Goal: Task Accomplishment & Management: Use online tool/utility

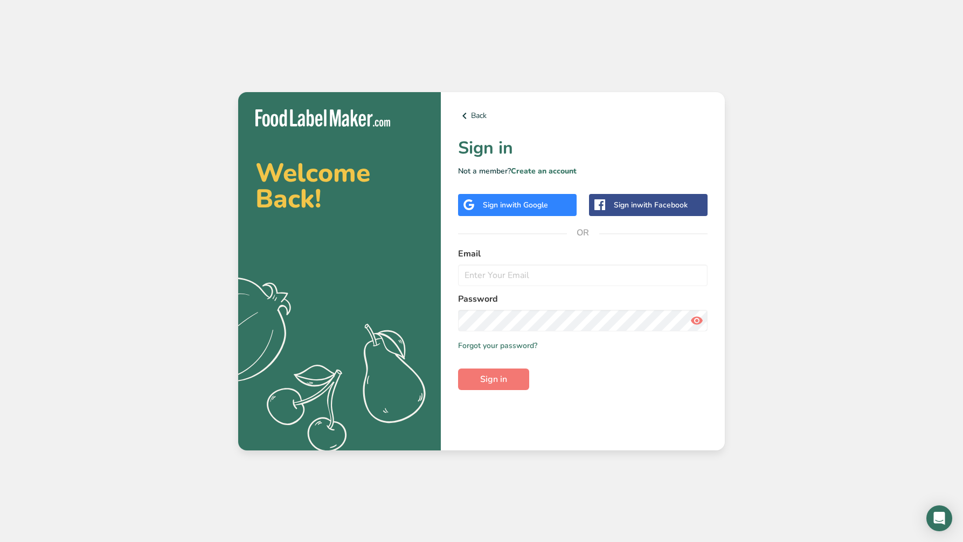
click at [559, 209] on div "Sign in with Google" at bounding box center [517, 205] width 119 height 22
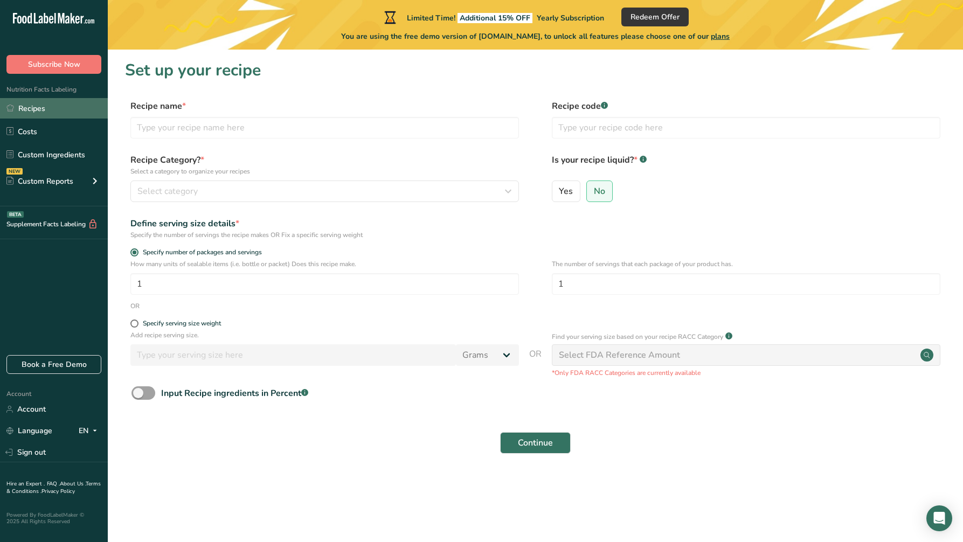
click at [45, 115] on link "Recipes" at bounding box center [54, 108] width 108 height 20
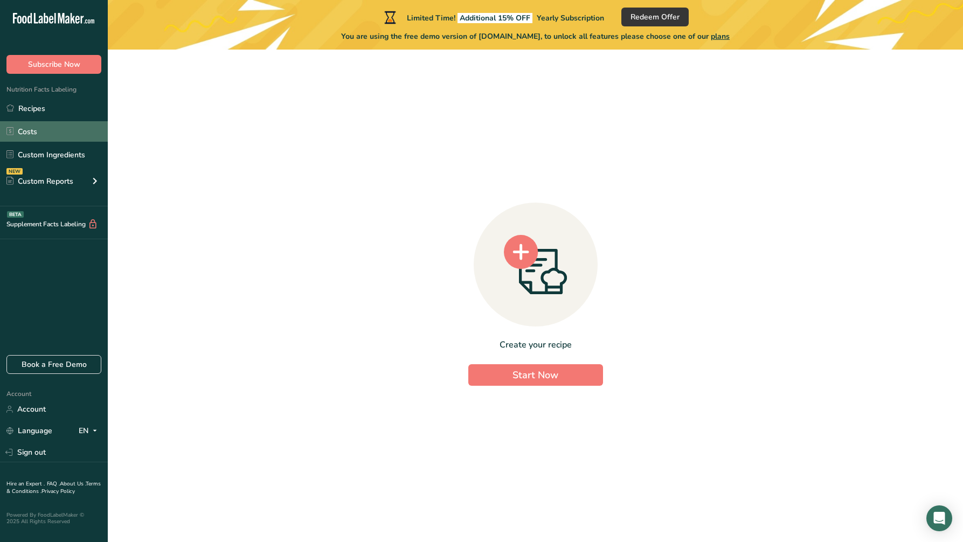
click at [33, 134] on link "Costs" at bounding box center [54, 131] width 108 height 20
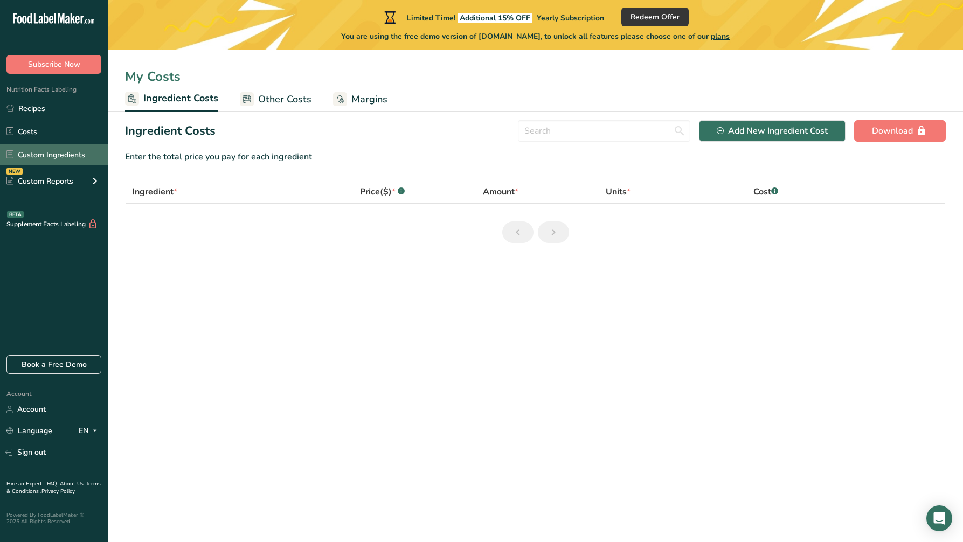
click at [48, 154] on link "Custom Ingredients" at bounding box center [54, 154] width 108 height 20
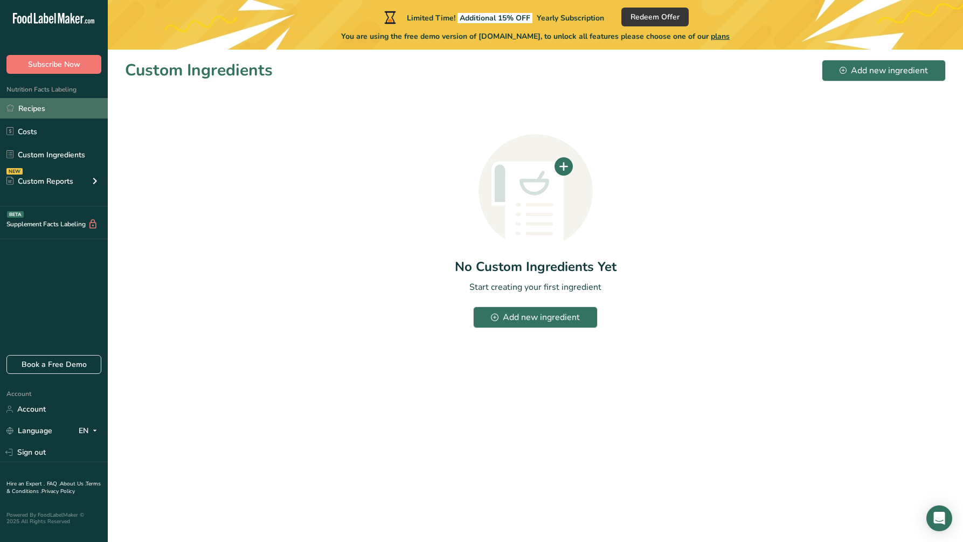
click at [45, 106] on link "Recipes" at bounding box center [54, 108] width 108 height 20
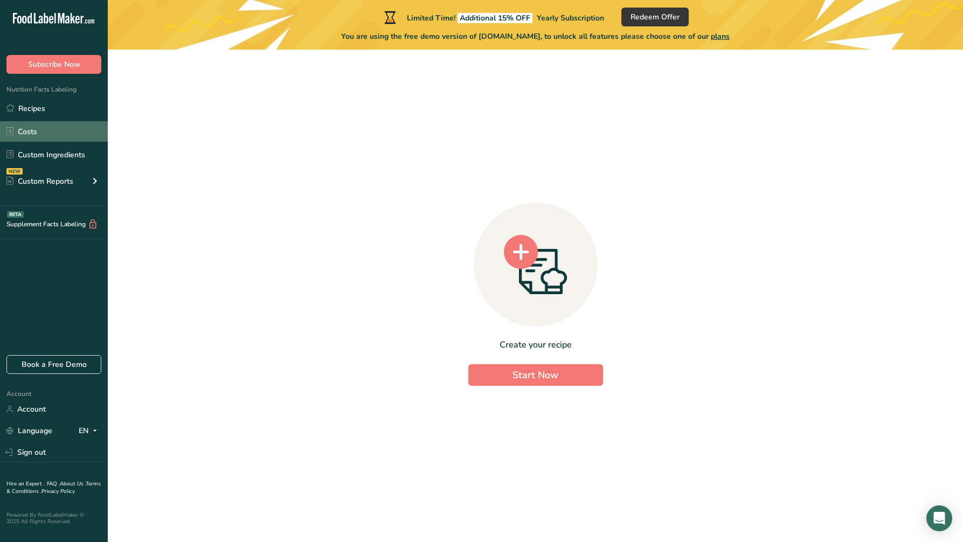
click at [65, 136] on link "Costs" at bounding box center [54, 131] width 108 height 20
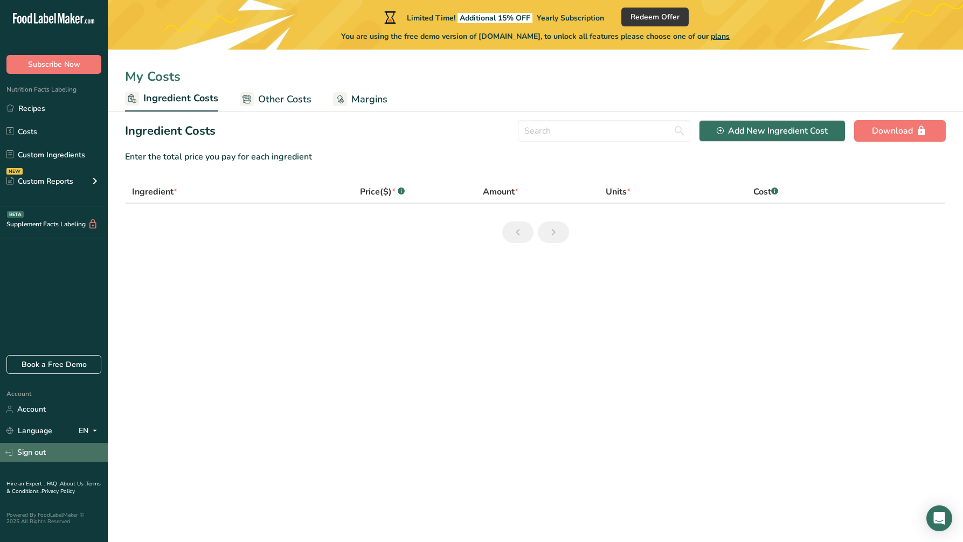
click at [38, 452] on link "Sign out" at bounding box center [54, 452] width 108 height 19
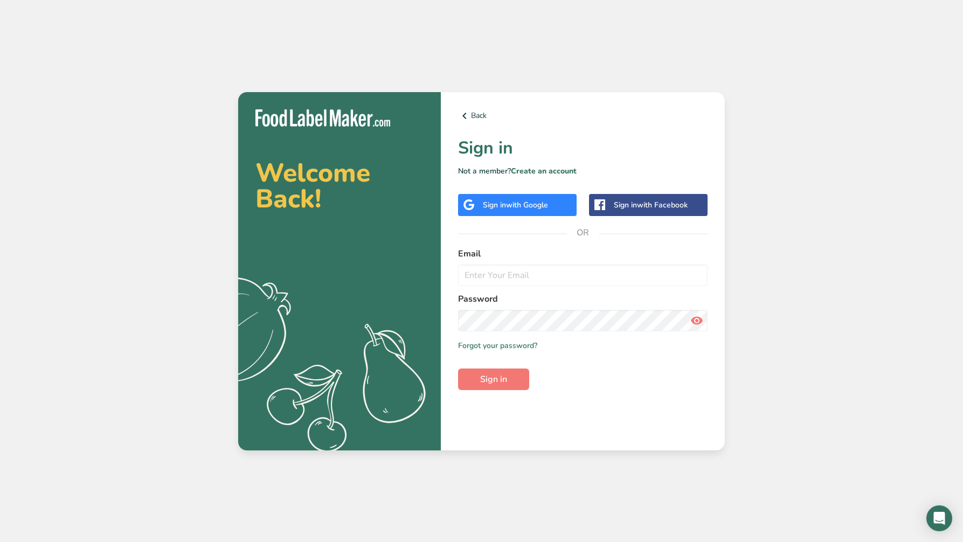
click at [555, 203] on div "Sign in with Google" at bounding box center [517, 205] width 119 height 22
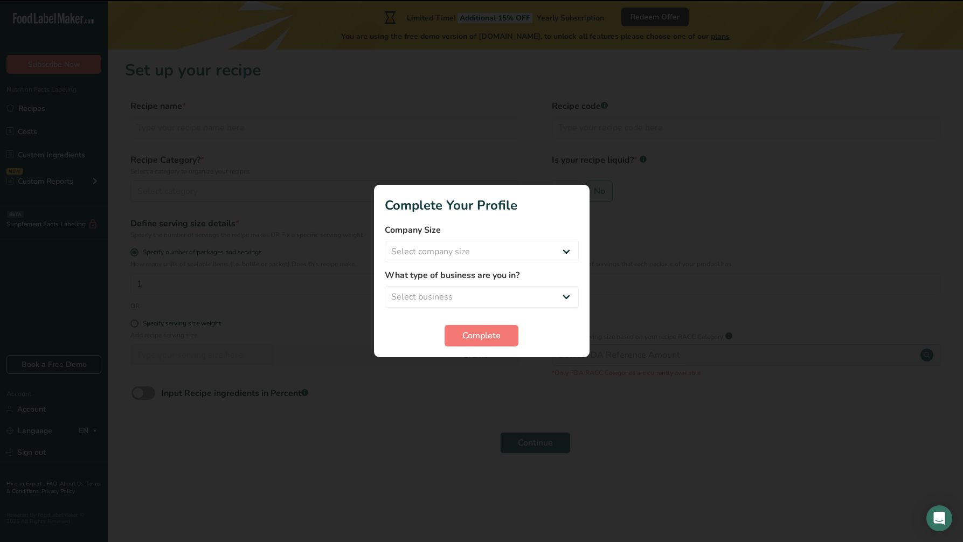
click at [614, 217] on div at bounding box center [481, 271] width 963 height 542
click at [568, 148] on div at bounding box center [481, 271] width 963 height 542
click at [497, 329] on span "Complete" at bounding box center [481, 335] width 38 height 13
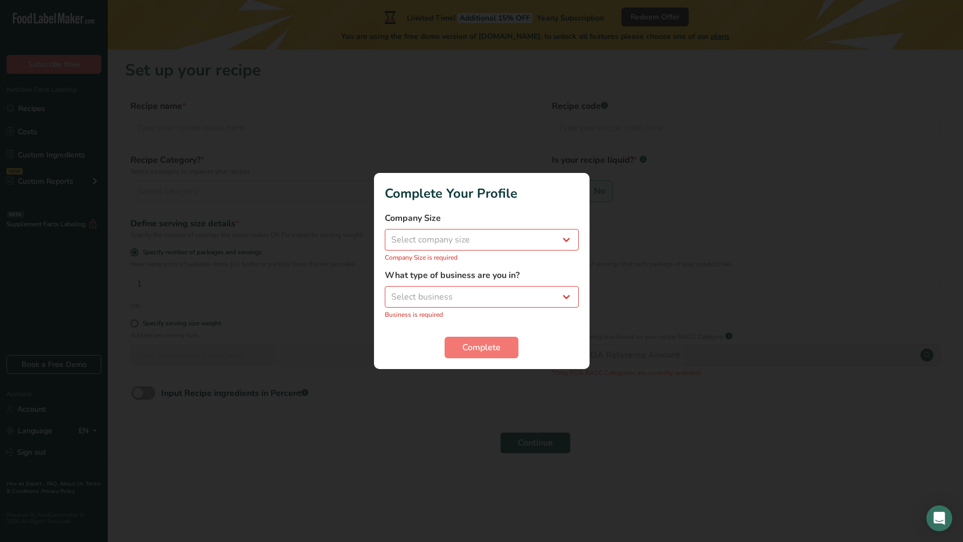
click at [497, 331] on form "Company Size Select company size Fewer than 10 Employees 10 to 50 Employees 51 …" at bounding box center [482, 285] width 194 height 147
click at [497, 343] on span "Complete" at bounding box center [481, 347] width 38 height 13
click at [532, 232] on select "Select company size Fewer than 10 Employees 10 to 50 Employees 51 to 500 Employ…" at bounding box center [482, 240] width 194 height 22
click at [385, 235] on select "Select company size Fewer than 10 Employees 10 to 50 Employees 51 to 500 Employ…" at bounding box center [482, 240] width 194 height 22
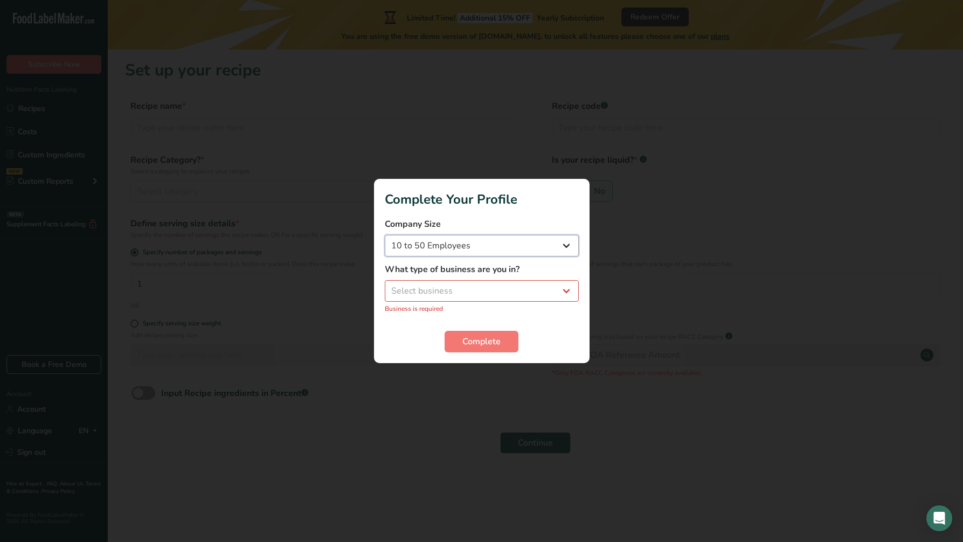
click at [516, 245] on select "Fewer than 10 Employees 10 to 50 Employees 51 to 500 Employees Over 500 Employe…" at bounding box center [482, 246] width 194 height 22
click at [385, 235] on select "Fewer than 10 Employees 10 to 50 Employees 51 to 500 Employees Over 500 Employe…" at bounding box center [482, 246] width 194 height 22
click at [503, 251] on select "Fewer than 10 Employees 10 to 50 Employees 51 to 500 Employees Over 500 Employe…" at bounding box center [482, 246] width 194 height 22
select select "2"
click at [385, 235] on select "Fewer than 10 Employees 10 to 50 Employees 51 to 500 Employees Over 500 Employe…" at bounding box center [482, 246] width 194 height 22
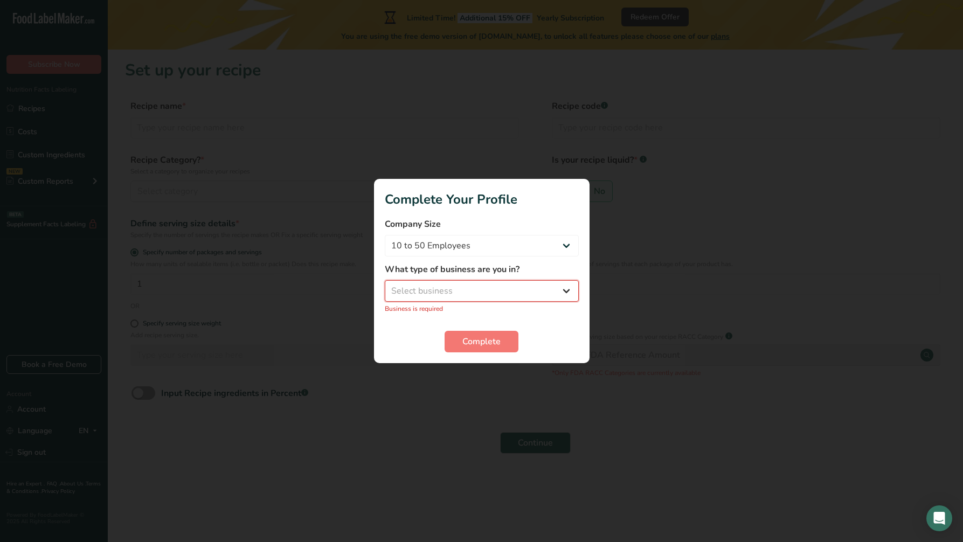
click at [479, 292] on select "Select business Packaged Food Manufacturer Restaurant & Cafe Bakery Meal Plans …" at bounding box center [482, 291] width 194 height 22
select select "1"
click at [385, 286] on select "Select business Packaged Food Manufacturer Restaurant & Cafe Bakery Meal Plans …" at bounding box center [482, 291] width 194 height 22
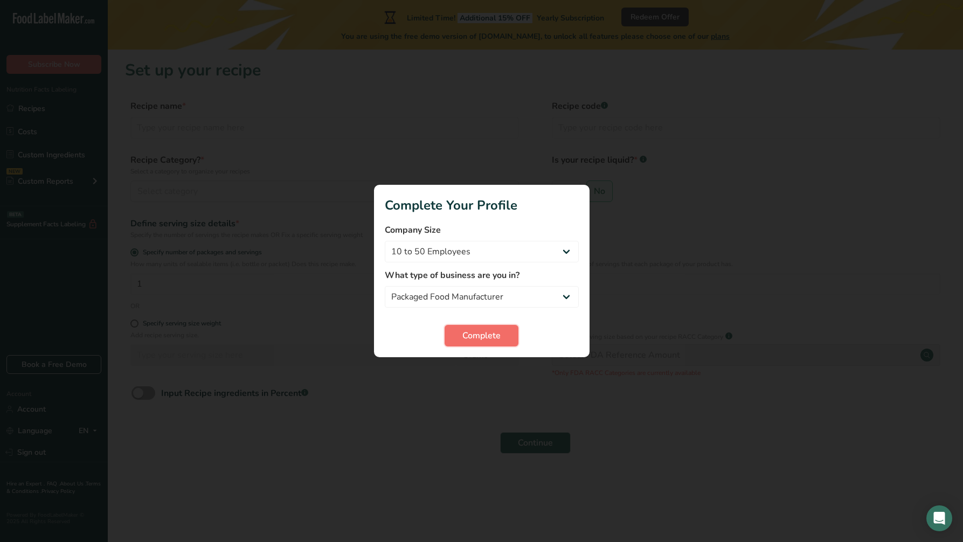
click at [481, 325] on button "Complete" at bounding box center [482, 336] width 74 height 22
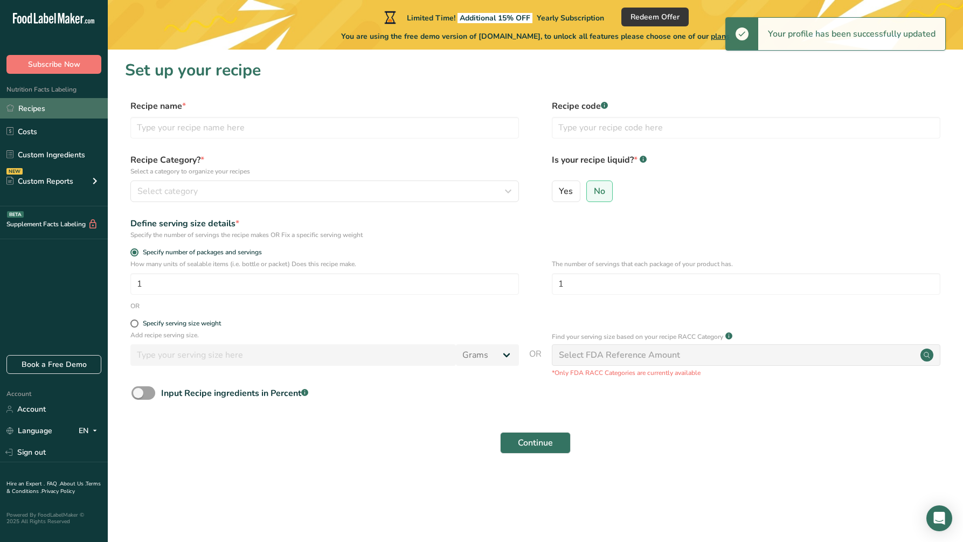
click at [36, 112] on link "Recipes" at bounding box center [54, 108] width 108 height 20
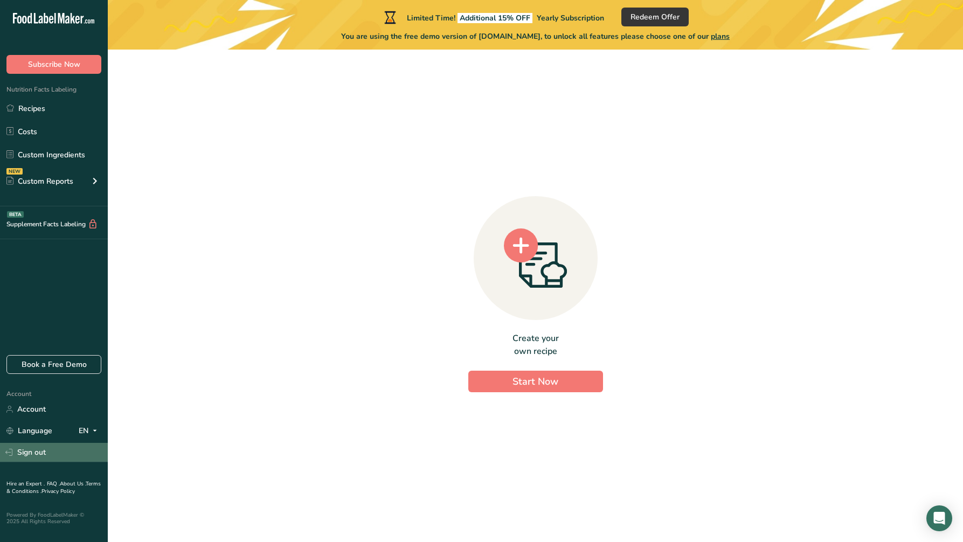
click at [37, 457] on link "Sign out" at bounding box center [54, 452] width 108 height 19
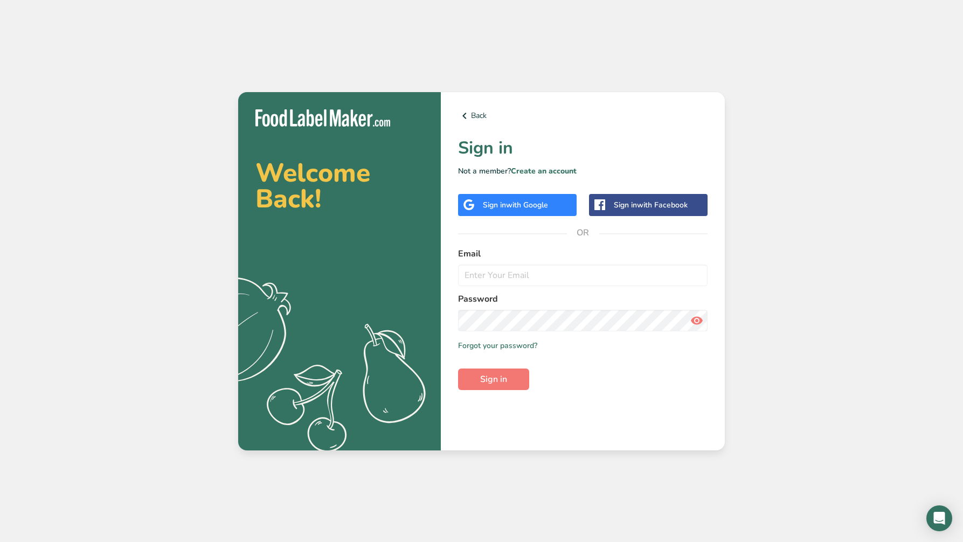
click at [521, 203] on span "with Google" at bounding box center [527, 205] width 42 height 10
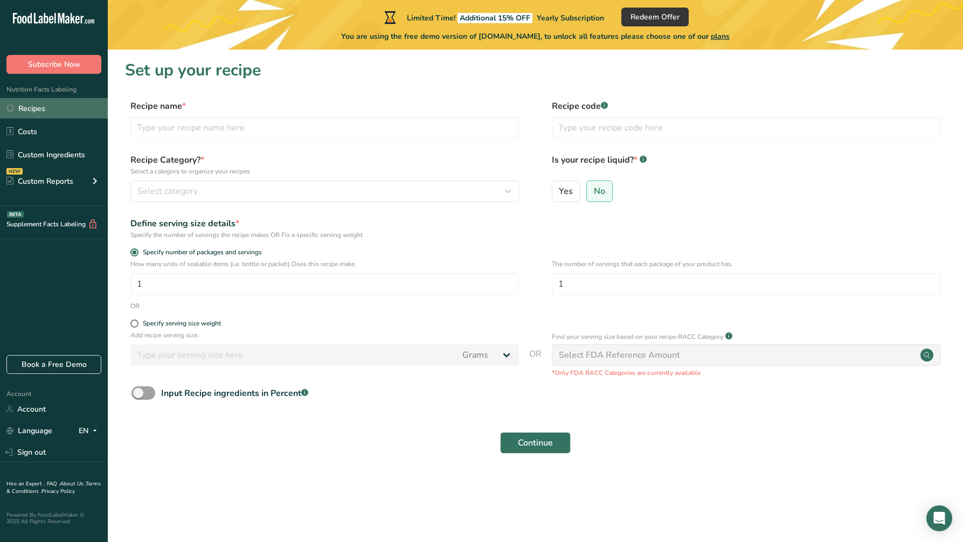
click at [42, 114] on link "Recipes" at bounding box center [54, 108] width 108 height 20
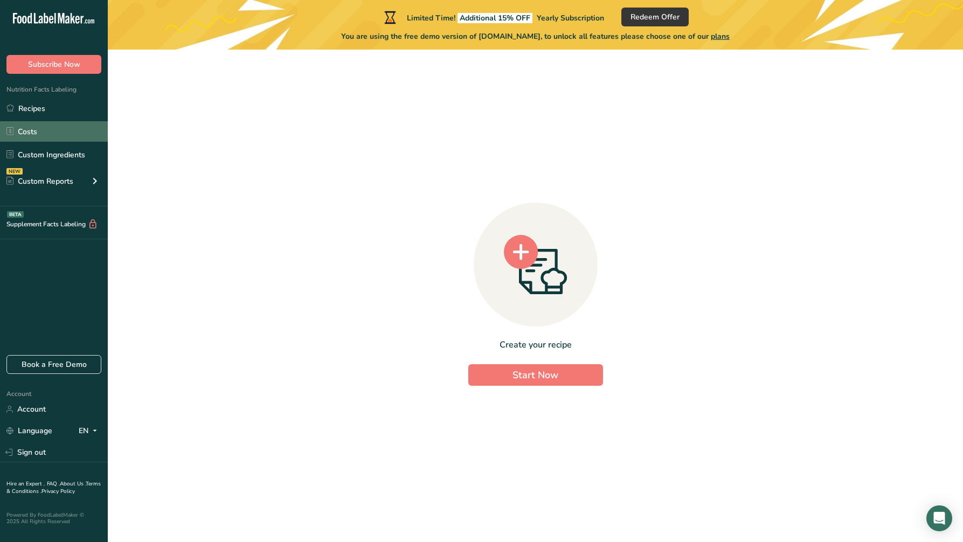
click at [34, 139] on link "Costs" at bounding box center [54, 131] width 108 height 20
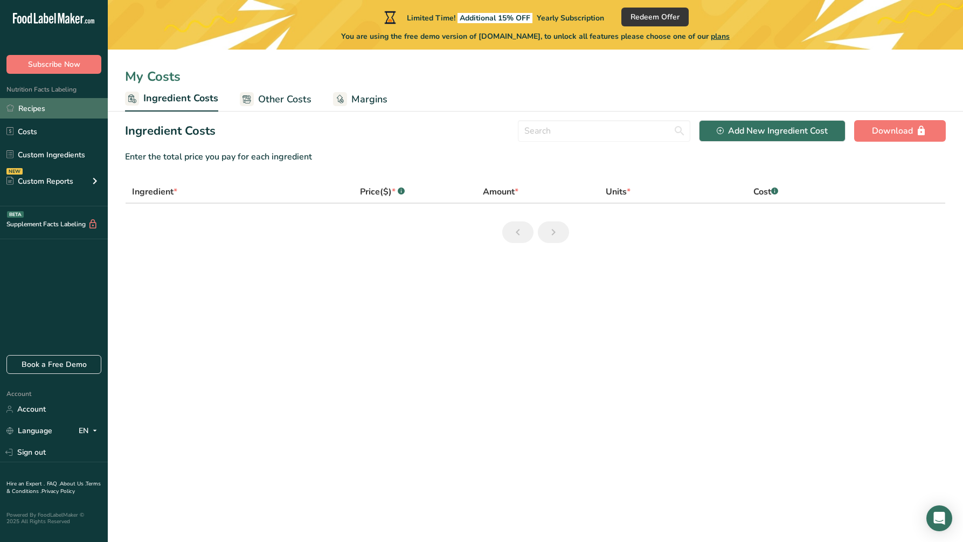
click at [44, 107] on link "Recipes" at bounding box center [54, 108] width 108 height 20
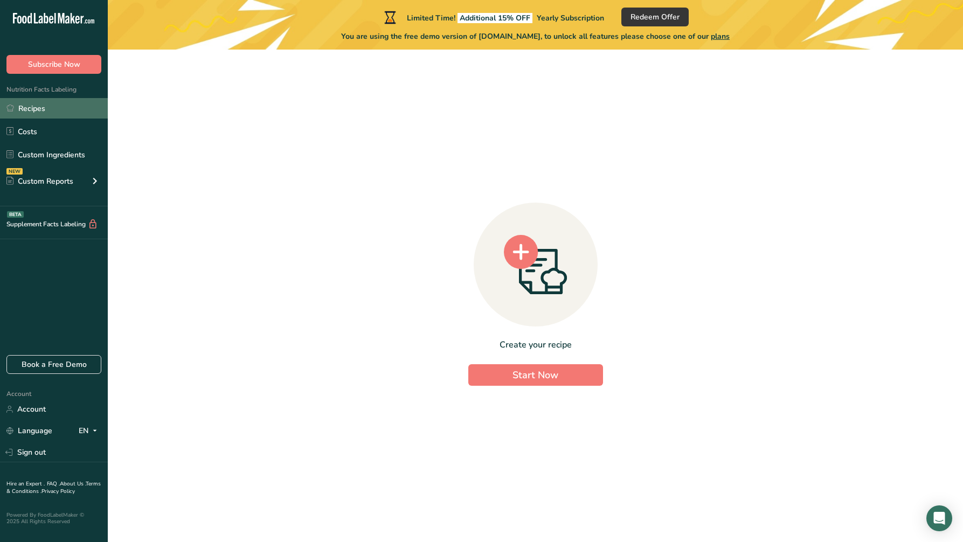
click at [52, 107] on link "Recipes" at bounding box center [54, 108] width 108 height 20
